Goal: Transaction & Acquisition: Purchase product/service

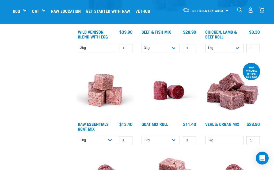
scroll to position [631, 0]
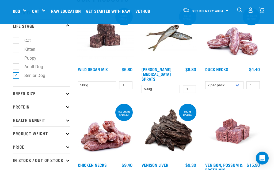
click at [27, 94] on p "Breed Size" at bounding box center [41, 93] width 57 height 13
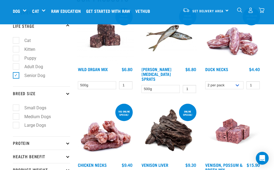
click at [16, 117] on label "Medium Dogs" at bounding box center [34, 117] width 37 height 7
click at [16, 117] on input "Medium Dogs" at bounding box center [14, 115] width 3 height 3
checkbox input "true"
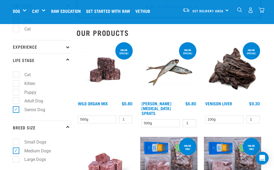
scroll to position [40, 0]
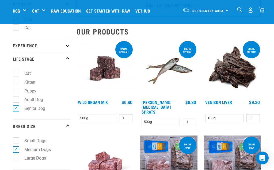
click at [16, 101] on label "Adult Dog" at bounding box center [30, 100] width 29 height 7
click at [14, 101] on input "Adult Dog" at bounding box center [14, 98] width 3 height 3
checkbox input "true"
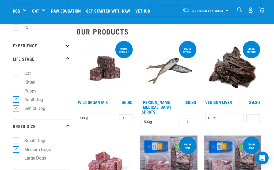
click at [16, 109] on label "Senior Dog" at bounding box center [32, 108] width 32 height 7
click at [14, 109] on input "Senior Dog" at bounding box center [14, 107] width 3 height 3
checkbox input "false"
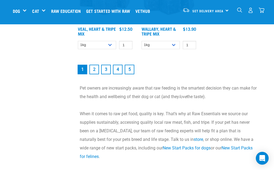
scroll to position [1051, 0]
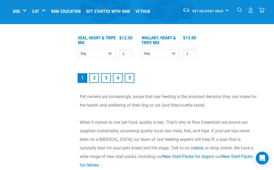
click at [97, 78] on link "2" at bounding box center [94, 79] width 10 height 10
click at [93, 78] on link "2" at bounding box center [94, 79] width 10 height 10
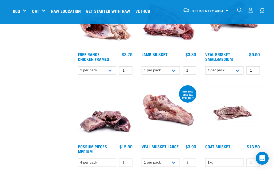
scroll to position [829, 0]
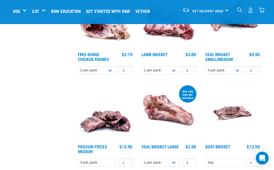
click at [214, 12] on span "Set Delivery Area" at bounding box center [207, 11] width 31 height 2
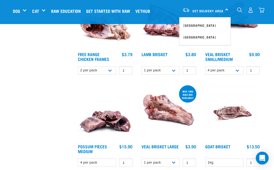
scroll to position [830, 0]
click at [196, 24] on link "[GEOGRAPHIC_DATA]" at bounding box center [204, 26] width 51 height 12
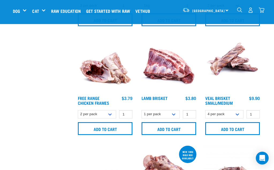
scroll to position [878, 0]
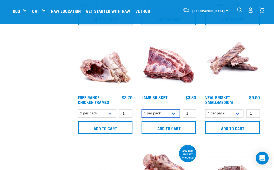
click at [171, 114] on select "1 per pack 4 per pack" at bounding box center [161, 114] width 38 height 8
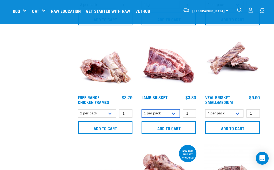
select select "813"
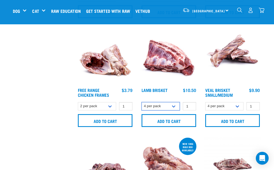
scroll to position [883, 0]
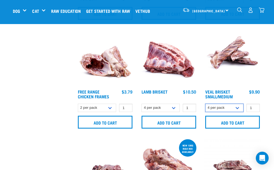
click at [236, 107] on select "4 per pack 8 per pack" at bounding box center [224, 108] width 38 height 8
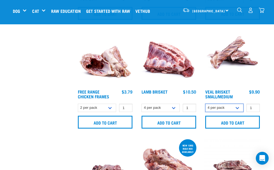
select select "447645"
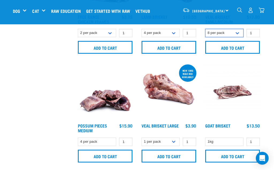
scroll to position [959, 0]
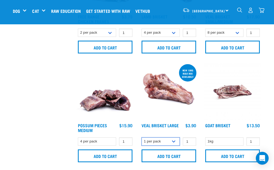
click at [161, 140] on select "1 per pack Bulk (10kg)" at bounding box center [161, 142] width 38 height 8
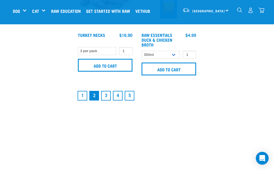
scroll to position [1158, 0]
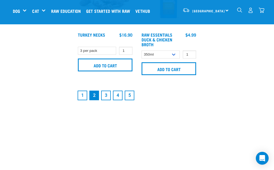
click at [106, 94] on link "3" at bounding box center [106, 96] width 10 height 10
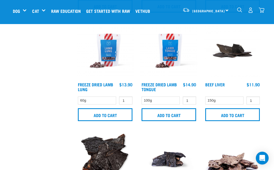
scroll to position [786, 0]
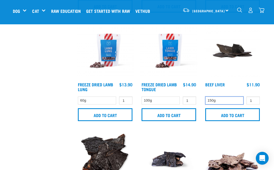
click at [222, 100] on select "150g" at bounding box center [224, 101] width 38 height 8
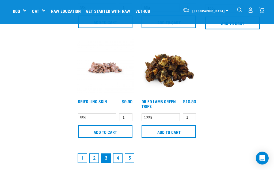
scroll to position [1096, 0]
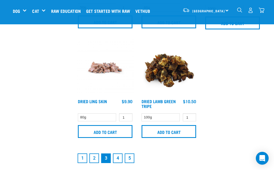
click at [116, 158] on link "4" at bounding box center [118, 159] width 10 height 10
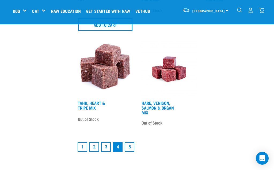
scroll to position [1138, 0]
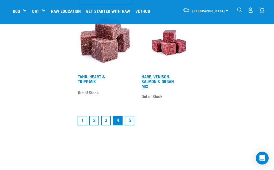
click at [133, 126] on link "5" at bounding box center [130, 121] width 10 height 10
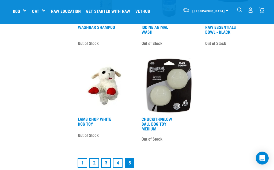
scroll to position [546, 0]
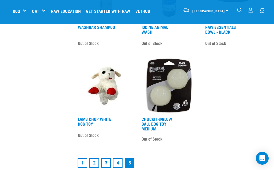
click at [81, 162] on link "1" at bounding box center [83, 163] width 10 height 10
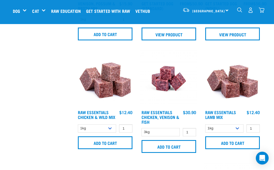
scroll to position [209, 0]
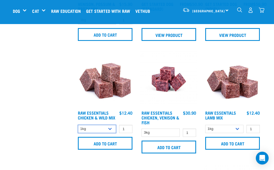
click at [110, 127] on select "1kg 3kg Bulk (10kg)" at bounding box center [97, 129] width 38 height 8
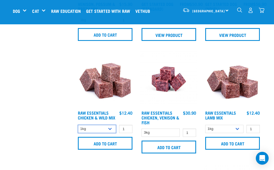
select select "709"
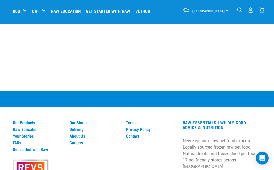
scroll to position [1492, 0]
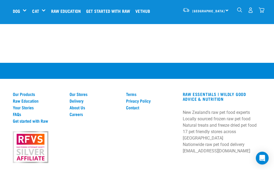
click at [82, 92] on link "Our Stores" at bounding box center [95, 94] width 50 height 5
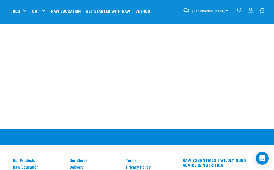
scroll to position [1057, 0]
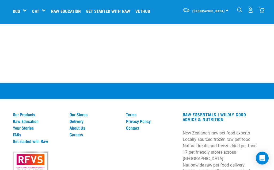
click at [77, 119] on link "Delivery" at bounding box center [95, 121] width 50 height 5
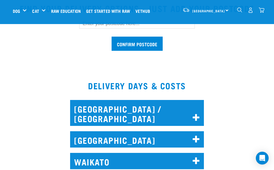
scroll to position [202, 0]
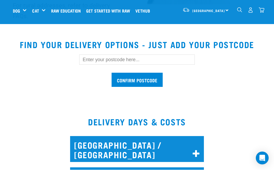
click at [88, 57] on input "text" at bounding box center [137, 60] width 116 height 10
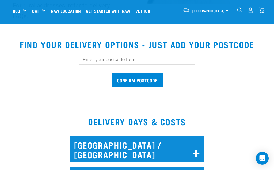
scroll to position [160, 0]
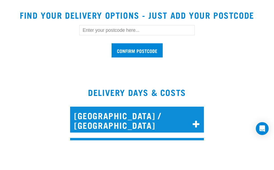
type input "2"
type input "2025"
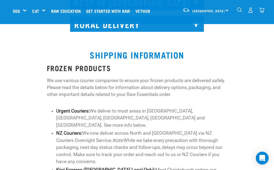
scroll to position [464, 0]
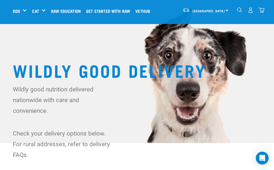
scroll to position [0, 0]
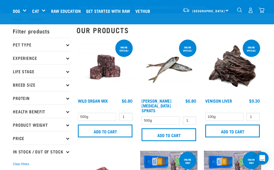
select select "709"
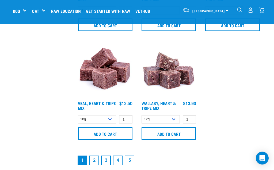
scroll to position [1094, 0]
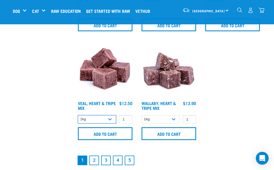
click at [108, 119] on select "1kg 3kg Bulk (10kg)" at bounding box center [97, 119] width 38 height 8
select select "755"
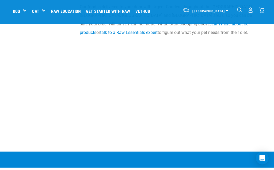
scroll to position [1403, 0]
